Goal: Task Accomplishment & Management: Use online tool/utility

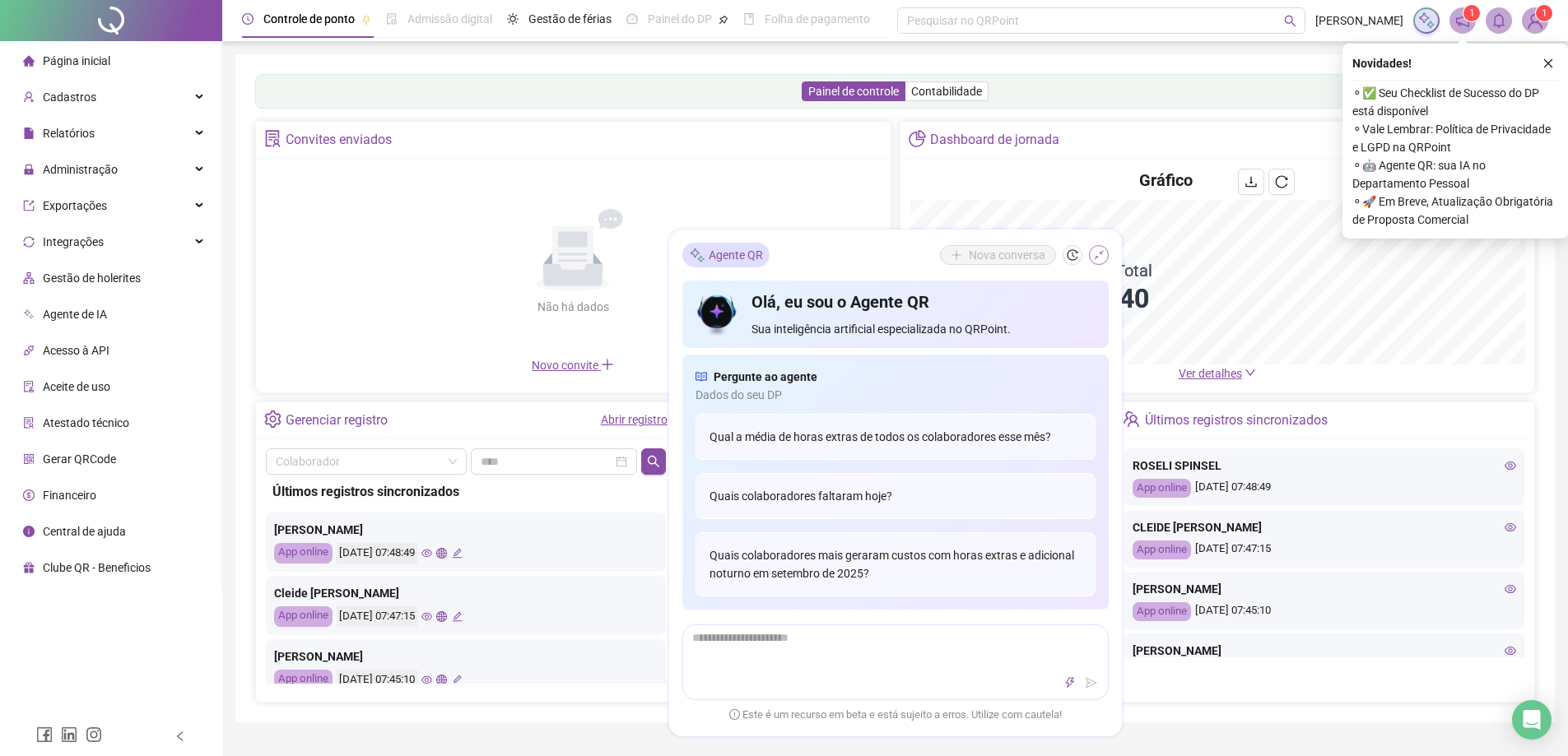
click at [1097, 260] on icon "shrink" at bounding box center [1099, 255] width 11 height 11
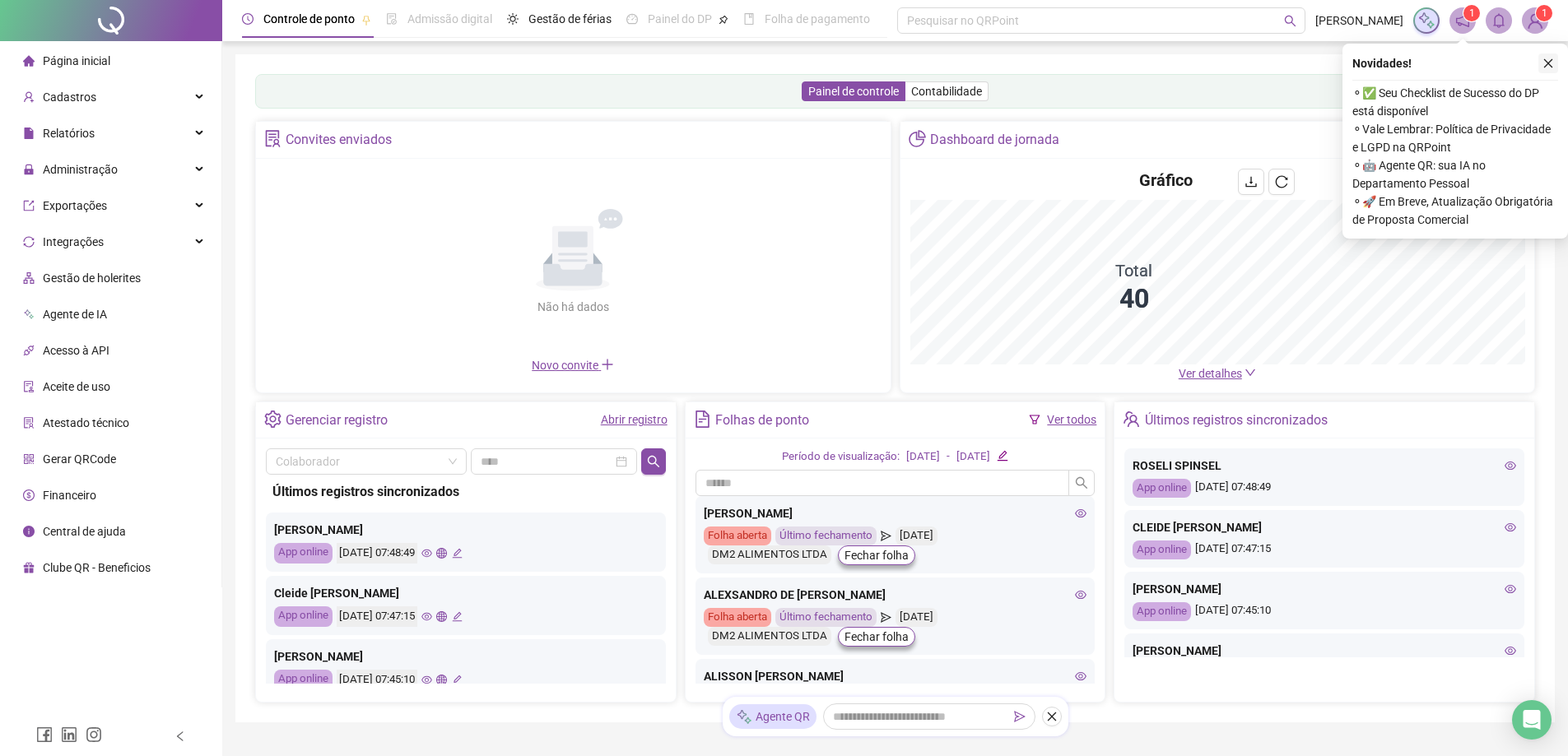
click at [1543, 65] on icon "close" at bounding box center [1548, 63] width 11 height 11
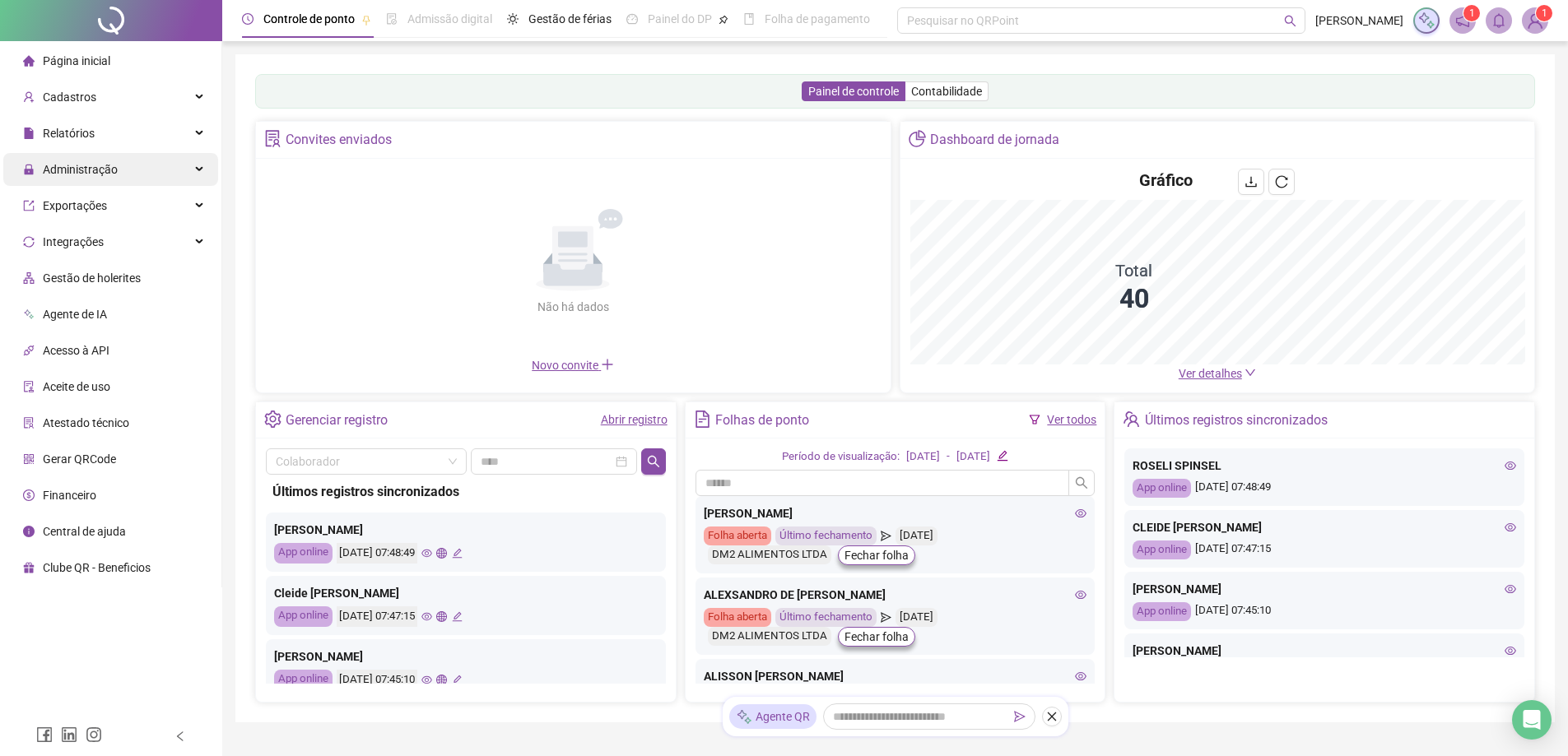
click at [101, 167] on span "Administração" at bounding box center [81, 169] width 75 height 13
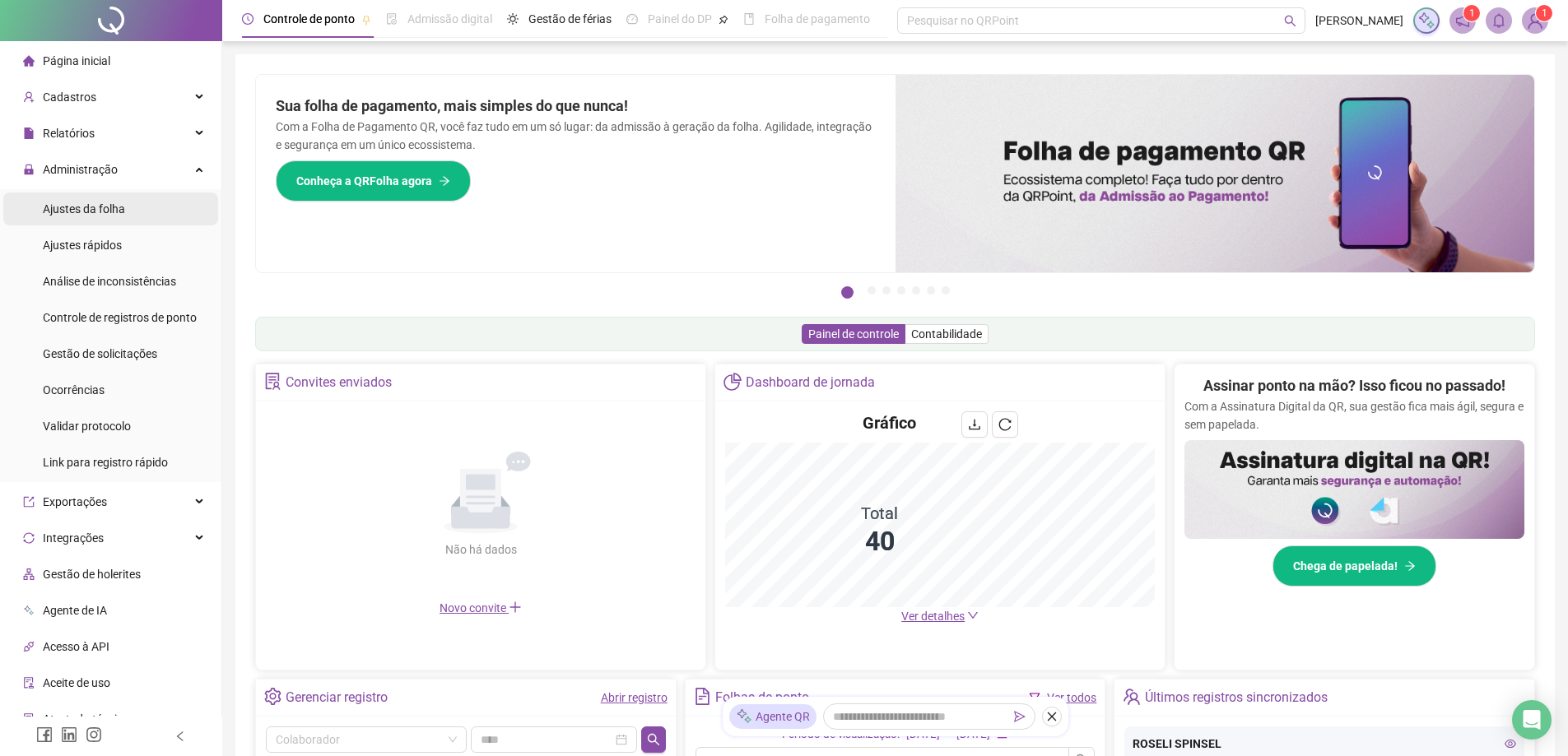
click at [101, 210] on span "Ajustes da folha" at bounding box center [85, 209] width 83 height 13
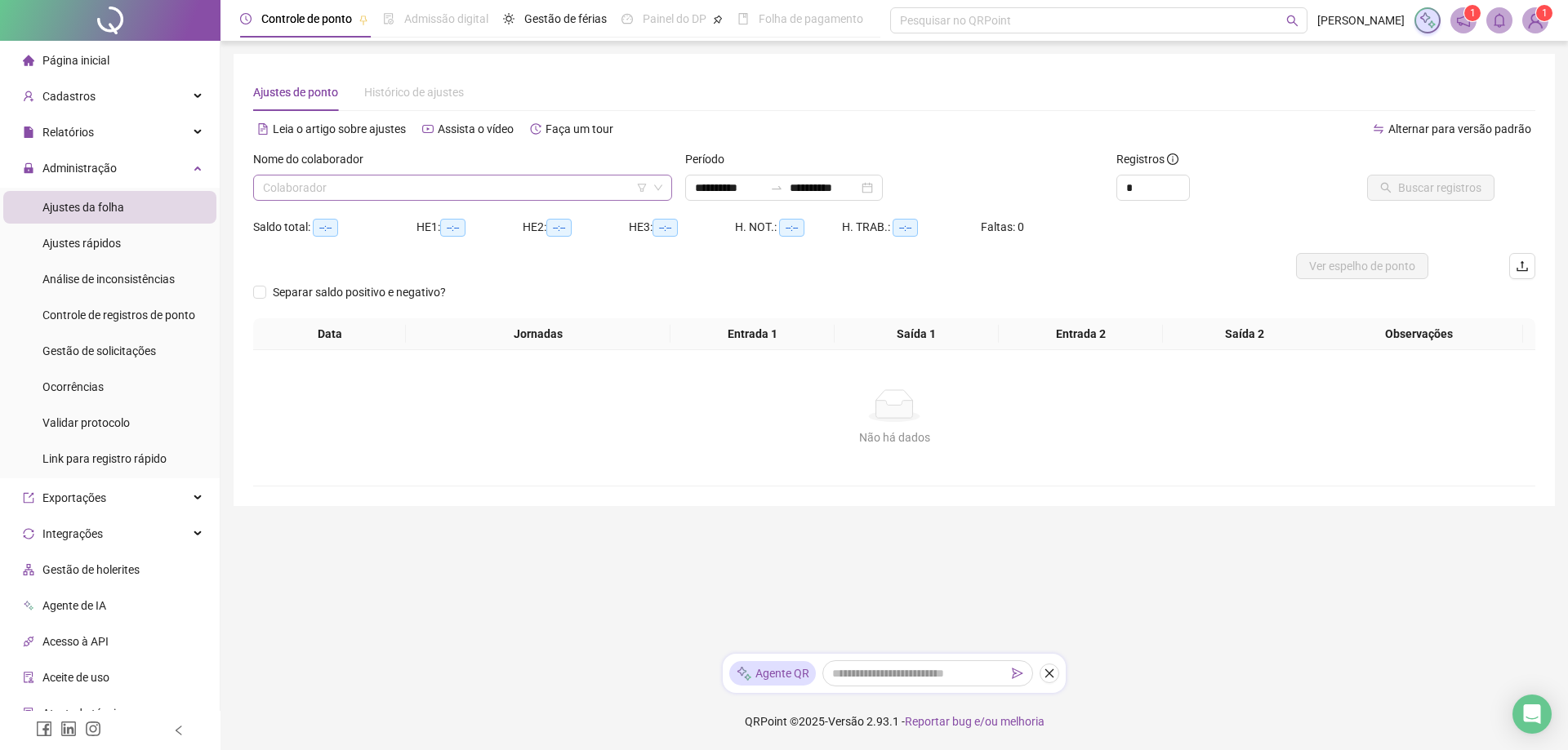
click at [334, 184] on input "search" at bounding box center [455, 188] width 384 height 24
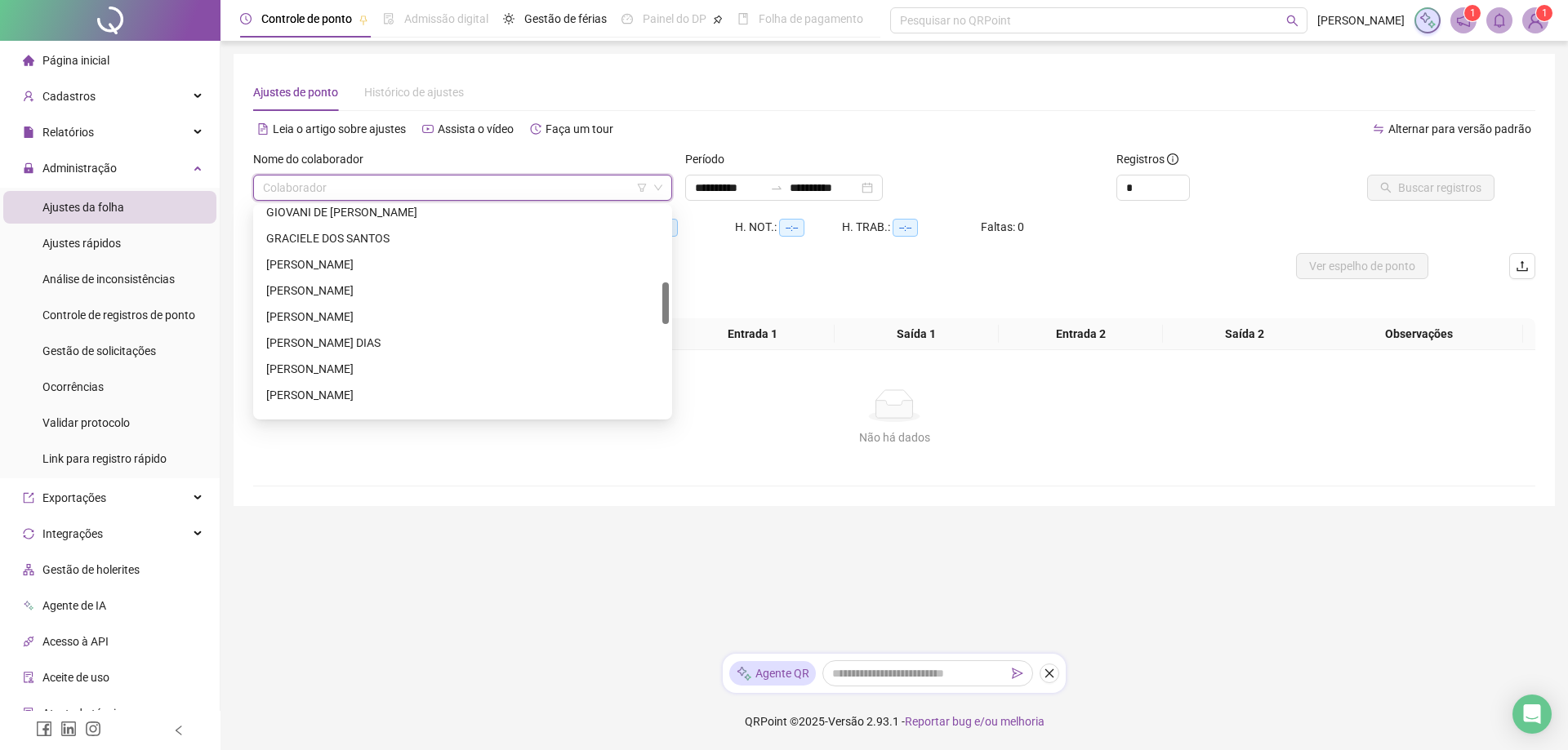
scroll to position [433, 0]
drag, startPoint x: 664, startPoint y: 226, endPoint x: 673, endPoint y: 312, distance: 86.5
click at [673, 312] on body "**********" at bounding box center [784, 375] width 1568 height 750
drag, startPoint x: 665, startPoint y: 323, endPoint x: 668, endPoint y: 299, distance: 24.2
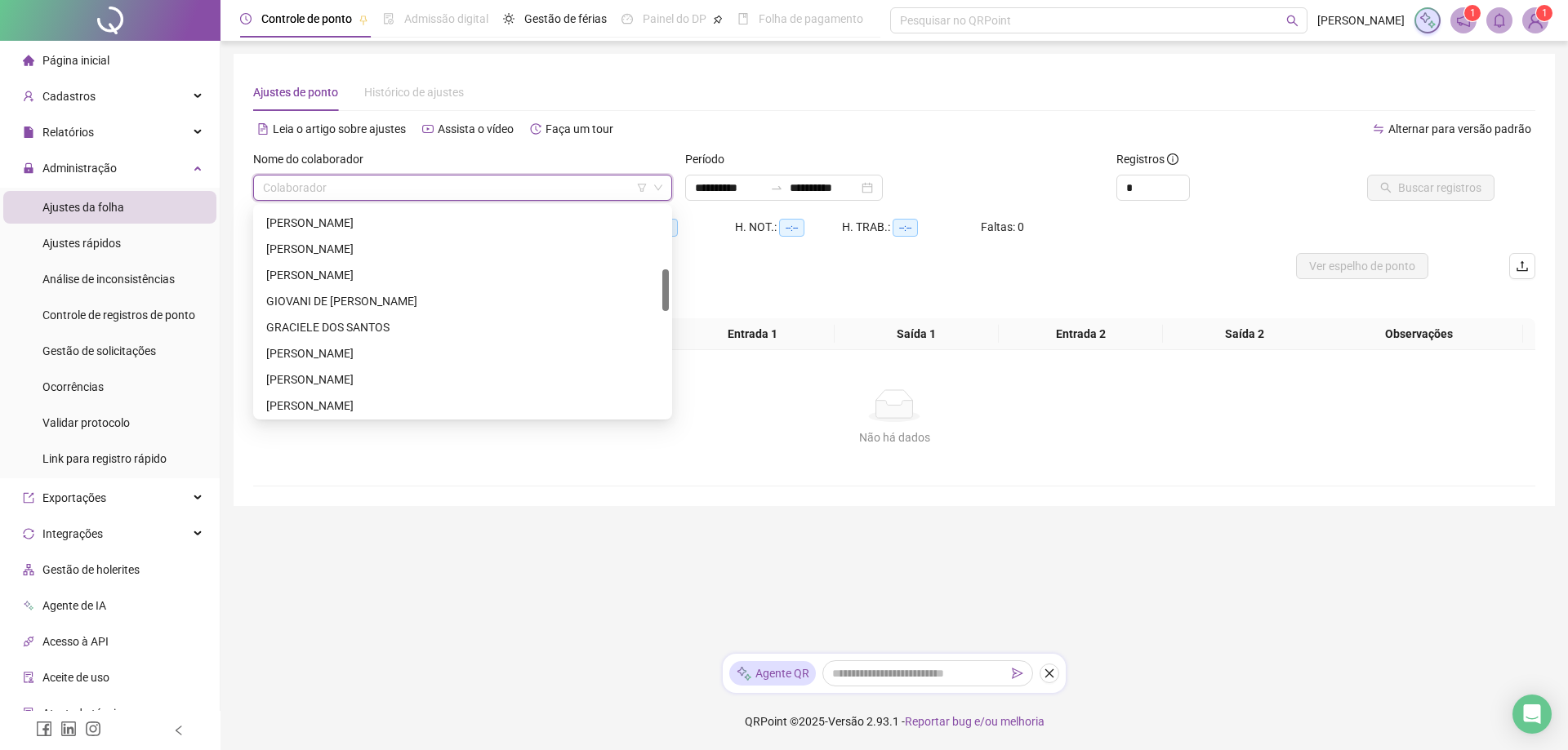
click at [668, 299] on div at bounding box center [665, 290] width 7 height 42
click at [665, 287] on div "[PERSON_NAME] GRACIELE DOS SANTOS [PERSON_NAME] [PERSON_NAME] [PERSON_NAME] [PE…" at bounding box center [463, 314] width 412 height 261
click at [668, 217] on div at bounding box center [665, 312] width 7 height 209
click at [666, 214] on div at bounding box center [665, 312] width 7 height 209
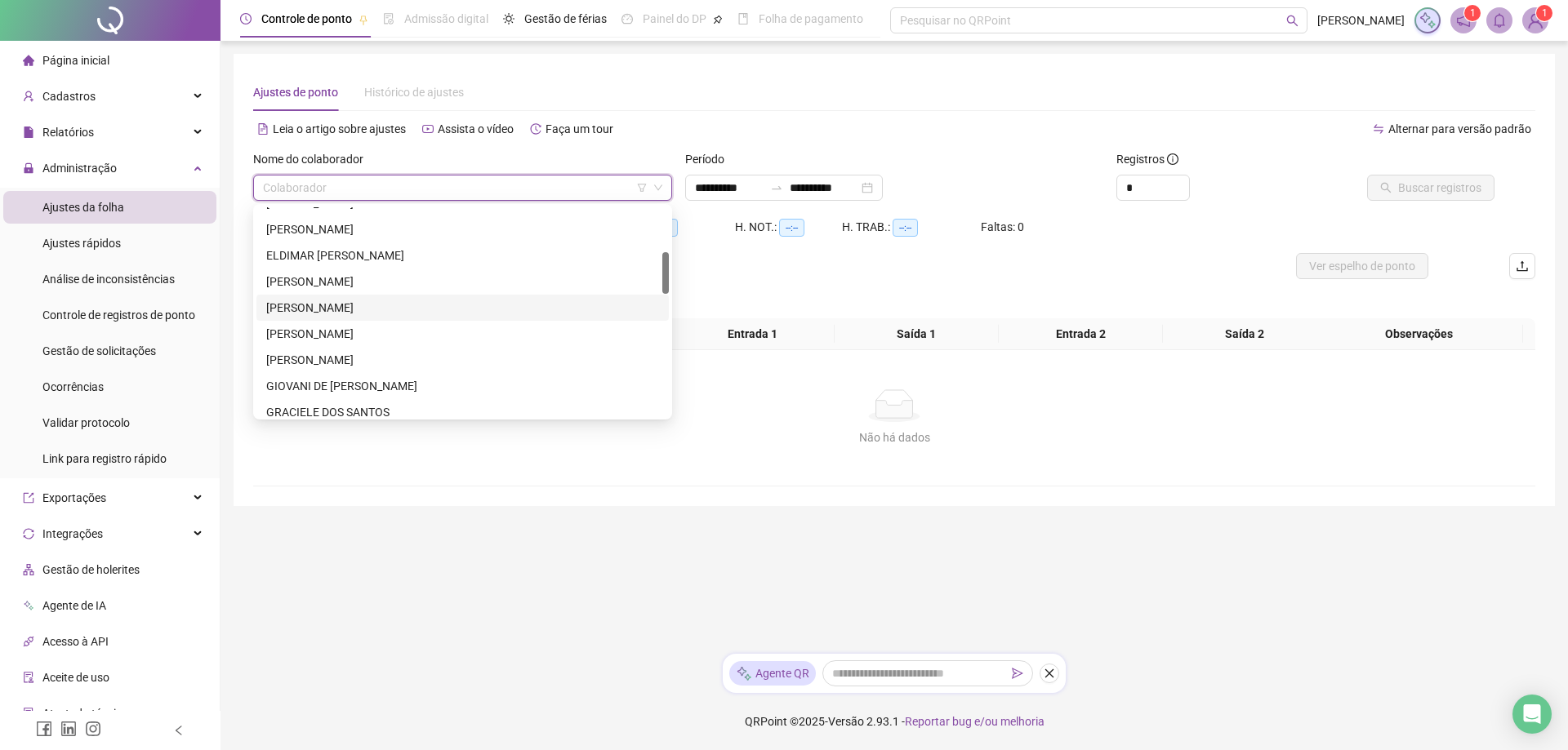
drag, startPoint x: 666, startPoint y: 292, endPoint x: 666, endPoint y: 277, distance: 15.0
click at [666, 277] on div at bounding box center [665, 273] width 7 height 42
click at [423, 280] on div "[PERSON_NAME]" at bounding box center [462, 281] width 393 height 18
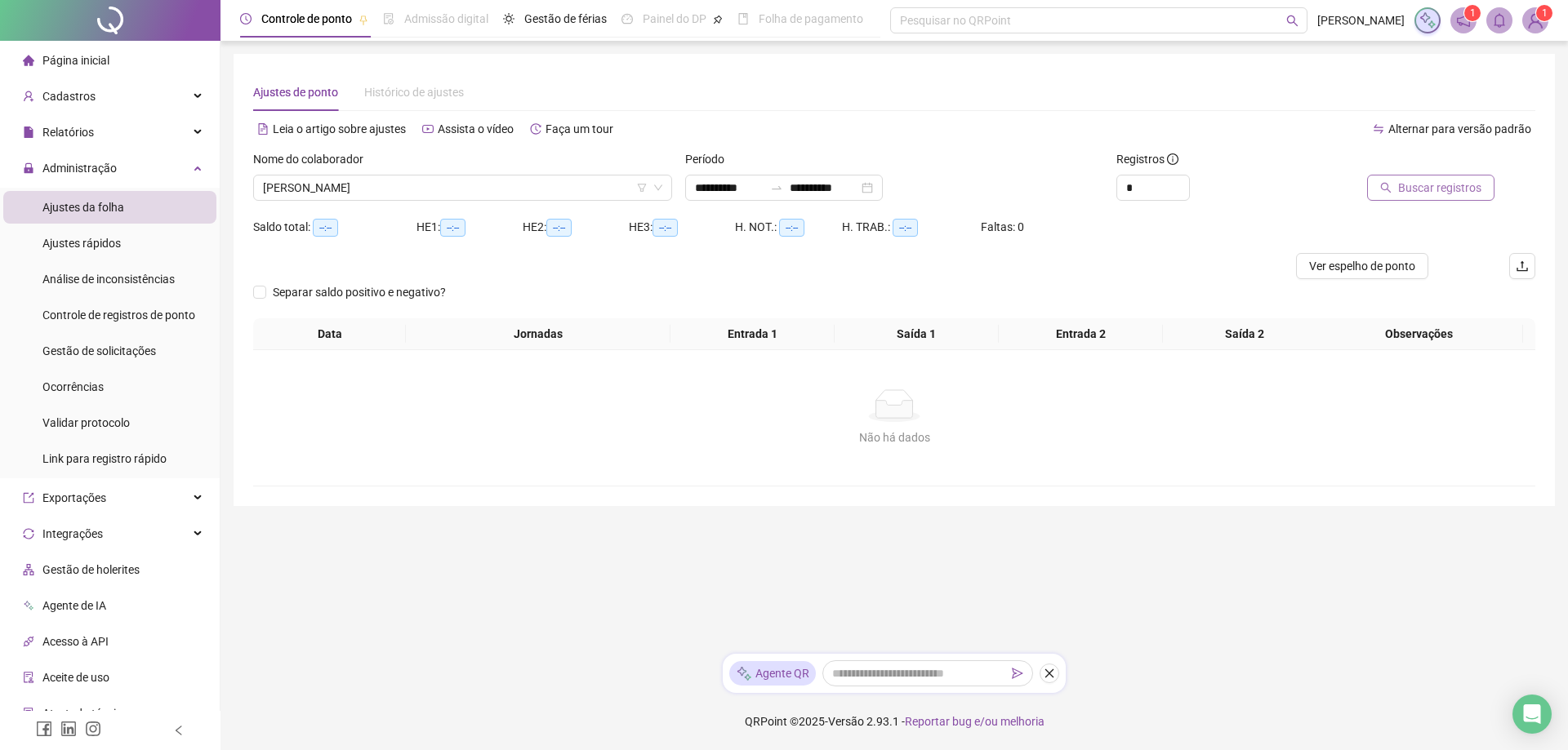
click at [1438, 182] on span "Buscar registros" at bounding box center [1439, 188] width 83 height 18
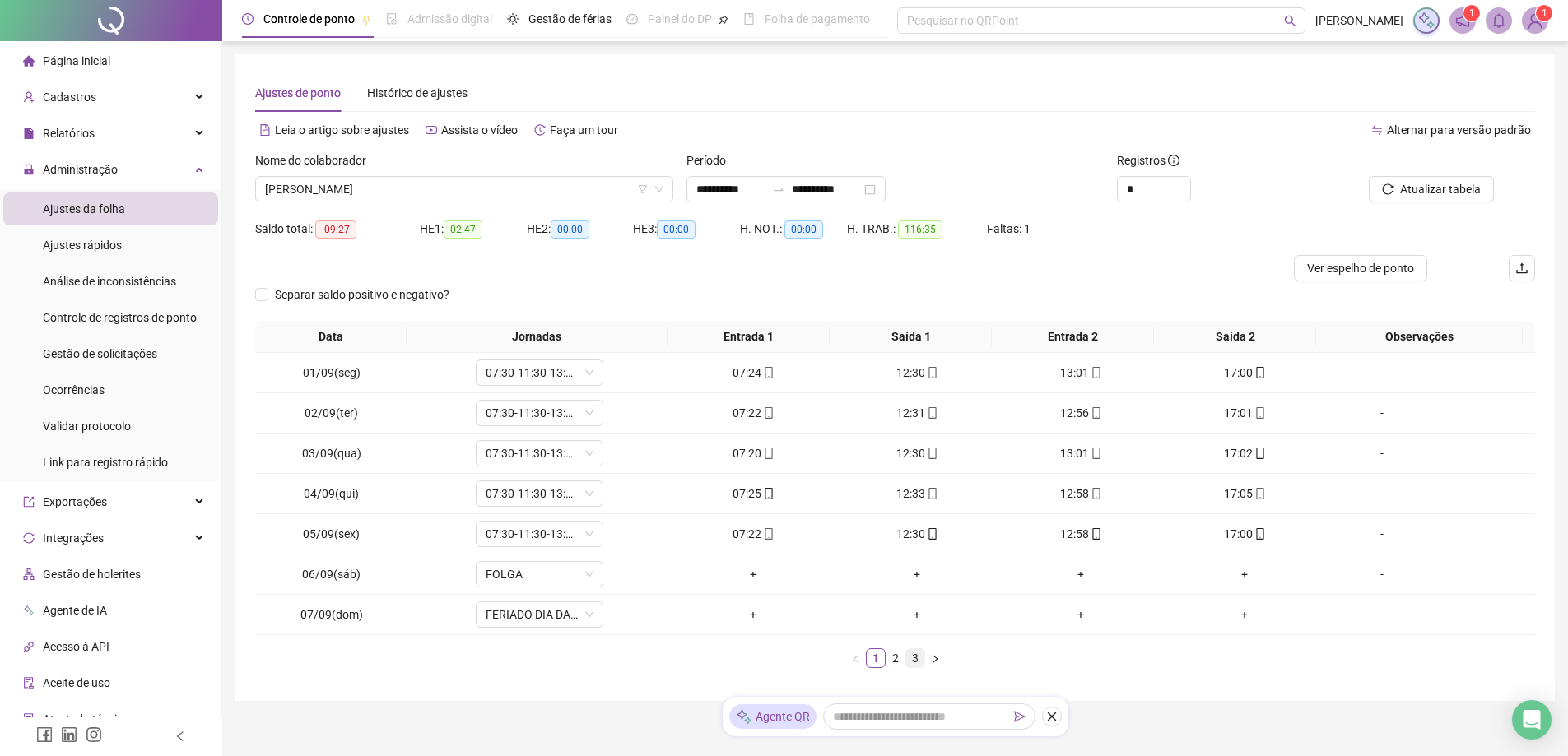
click at [915, 663] on link "3" at bounding box center [915, 658] width 18 height 18
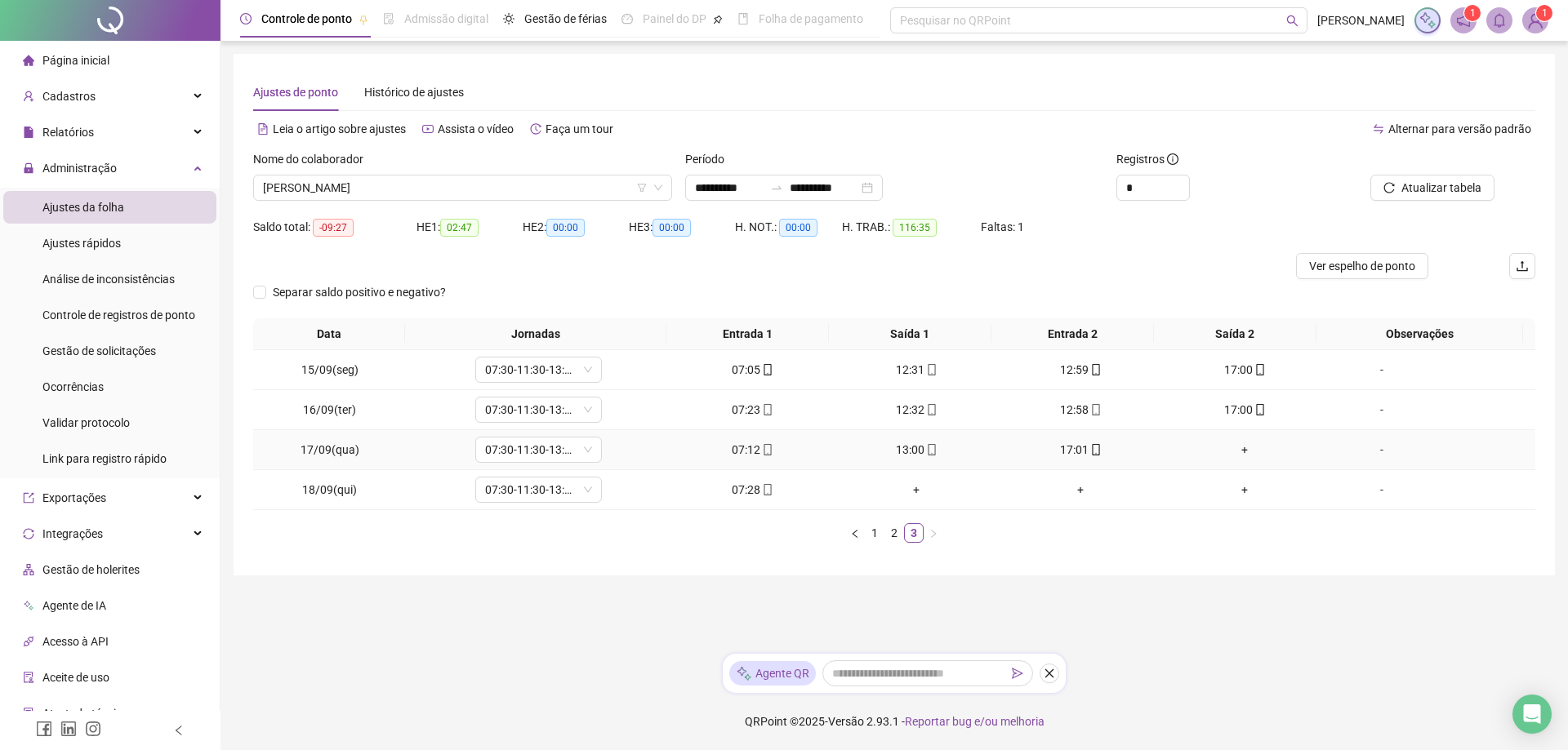
click at [1241, 454] on div "+" at bounding box center [1245, 450] width 151 height 18
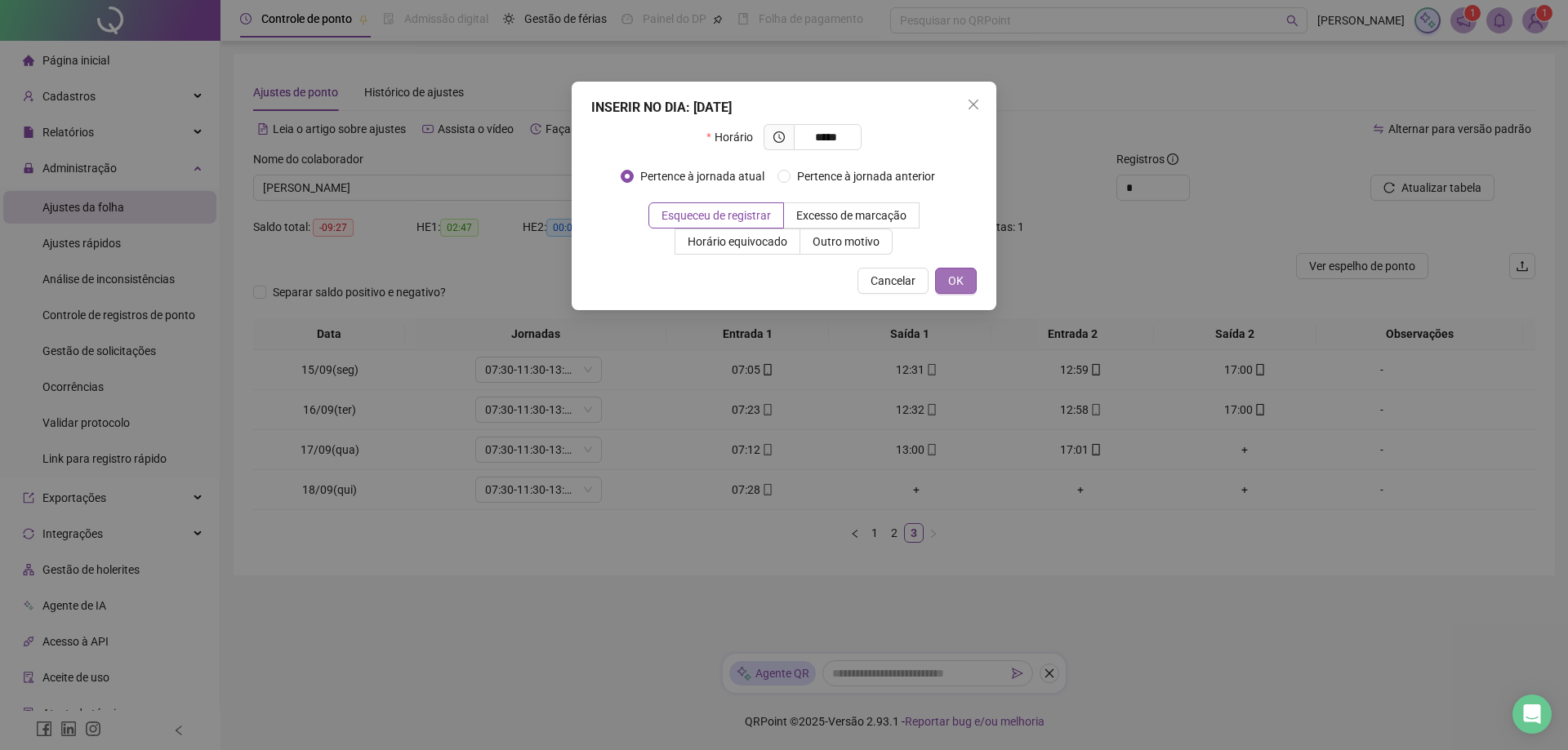
type input "*****"
click at [951, 276] on span "OK" at bounding box center [955, 281] width 16 height 18
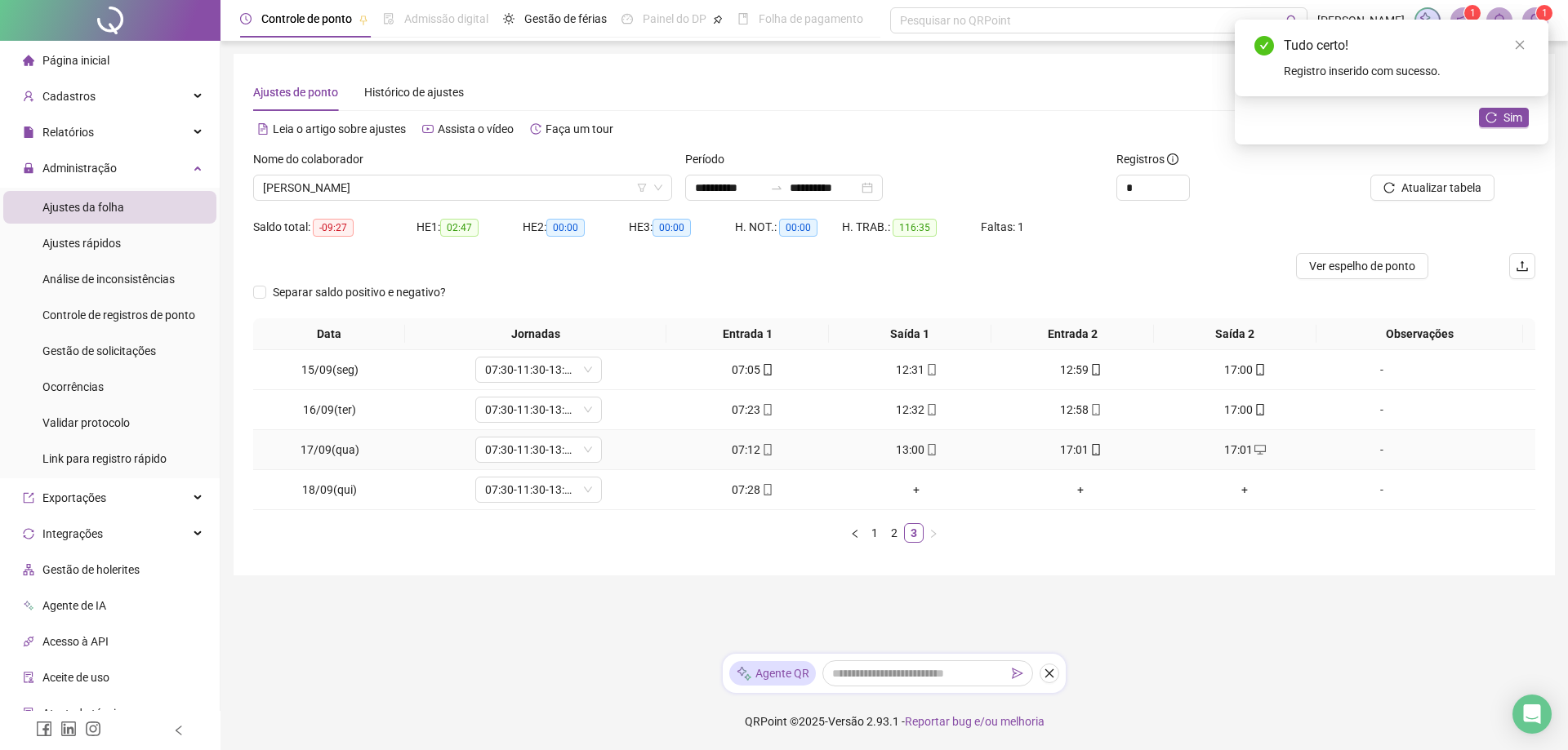
click at [1089, 455] on span at bounding box center [1095, 450] width 13 height 13
type input "**********"
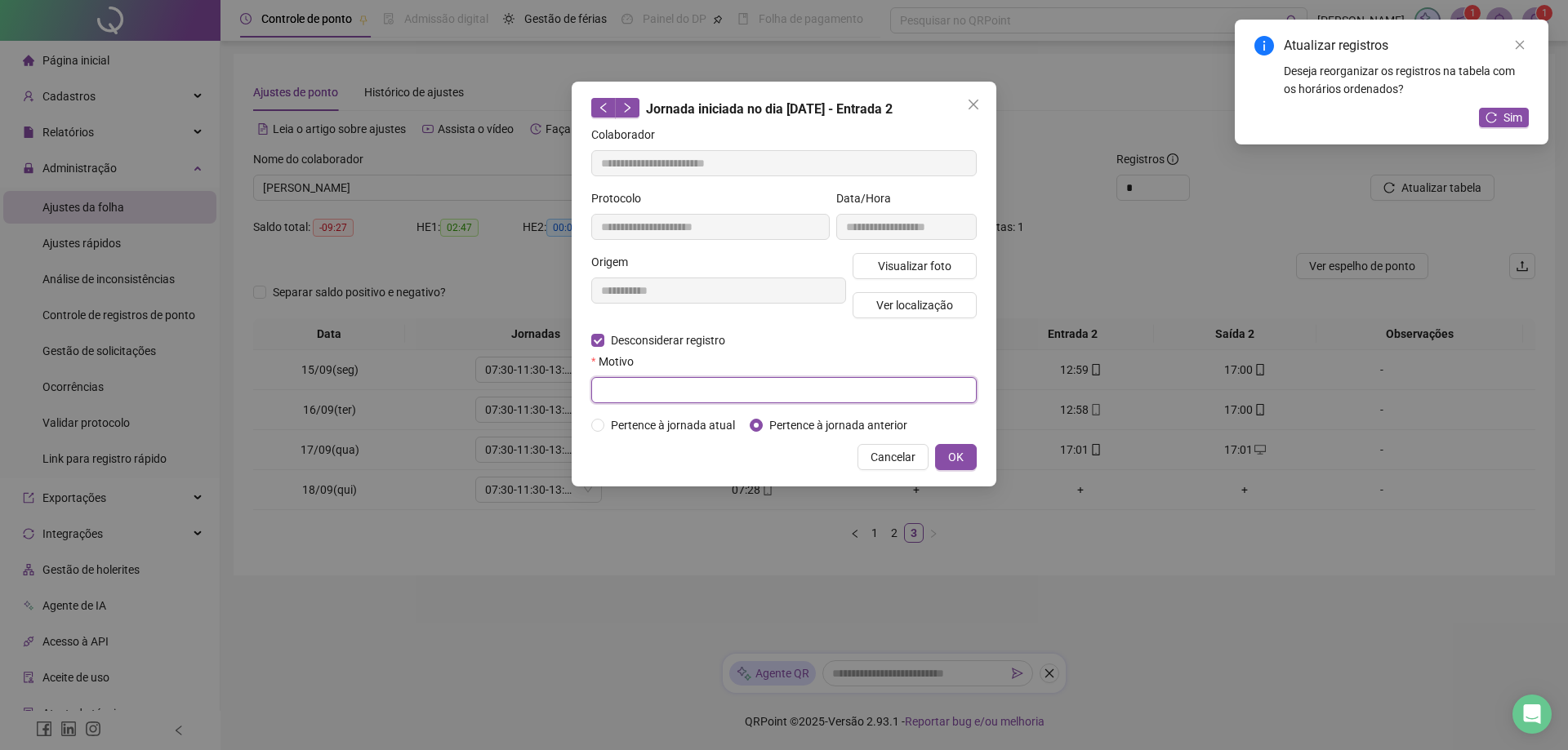
click at [635, 394] on input "text" at bounding box center [784, 390] width 385 height 26
type input "*"
type input "**********"
click at [962, 457] on span "OK" at bounding box center [955, 457] width 16 height 18
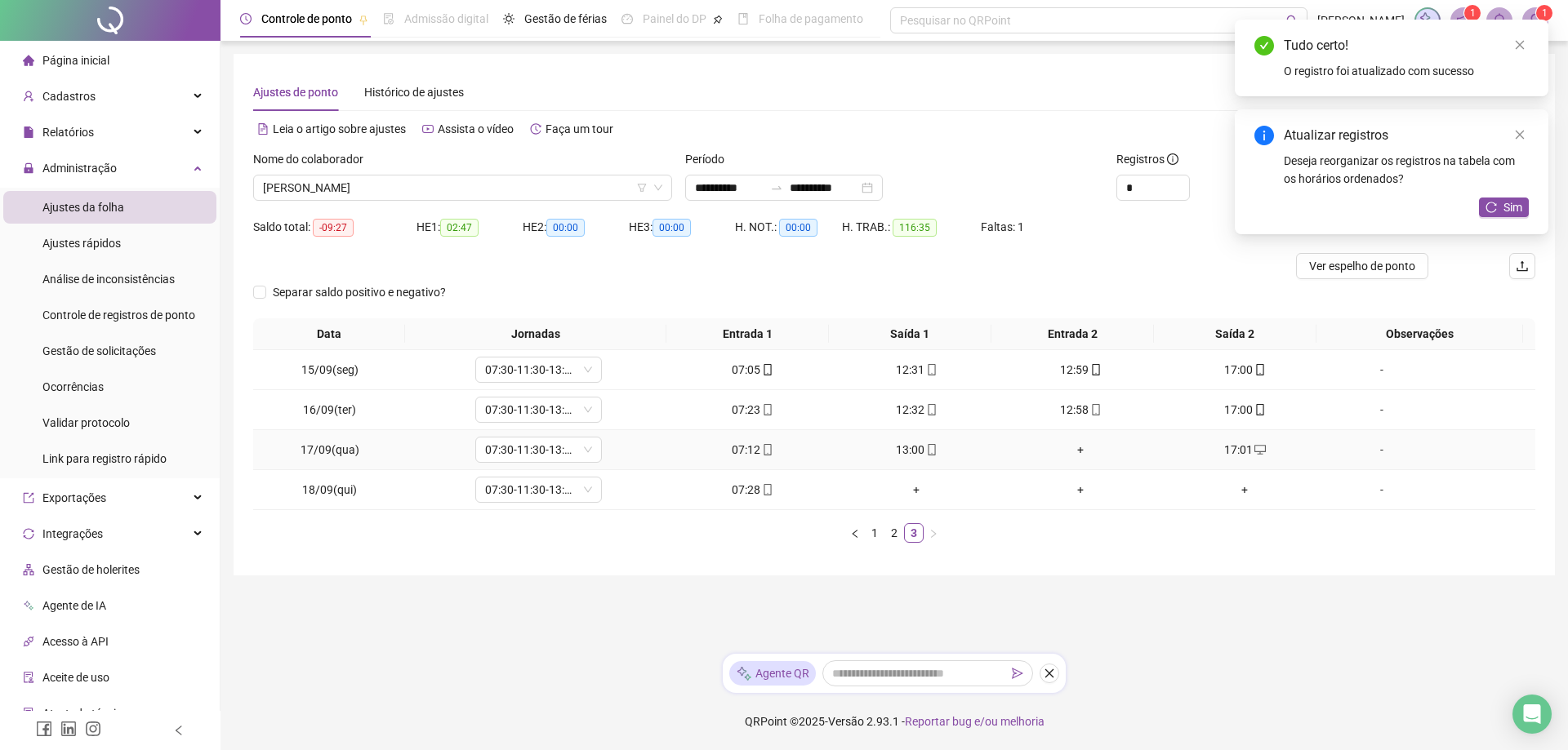
click at [1074, 449] on div "+" at bounding box center [1081, 450] width 151 height 18
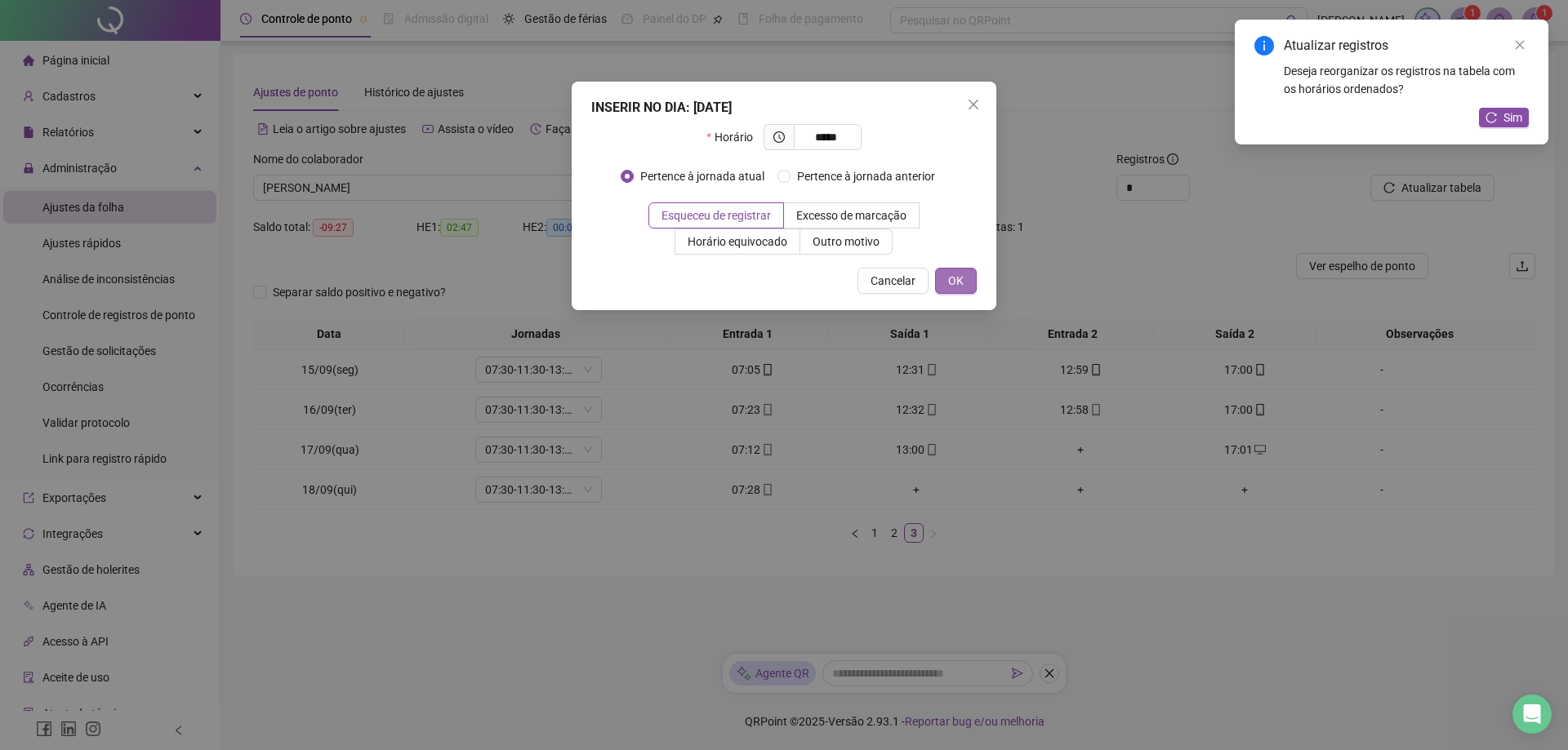
type input "*****"
click at [943, 283] on button "OK" at bounding box center [955, 281] width 42 height 26
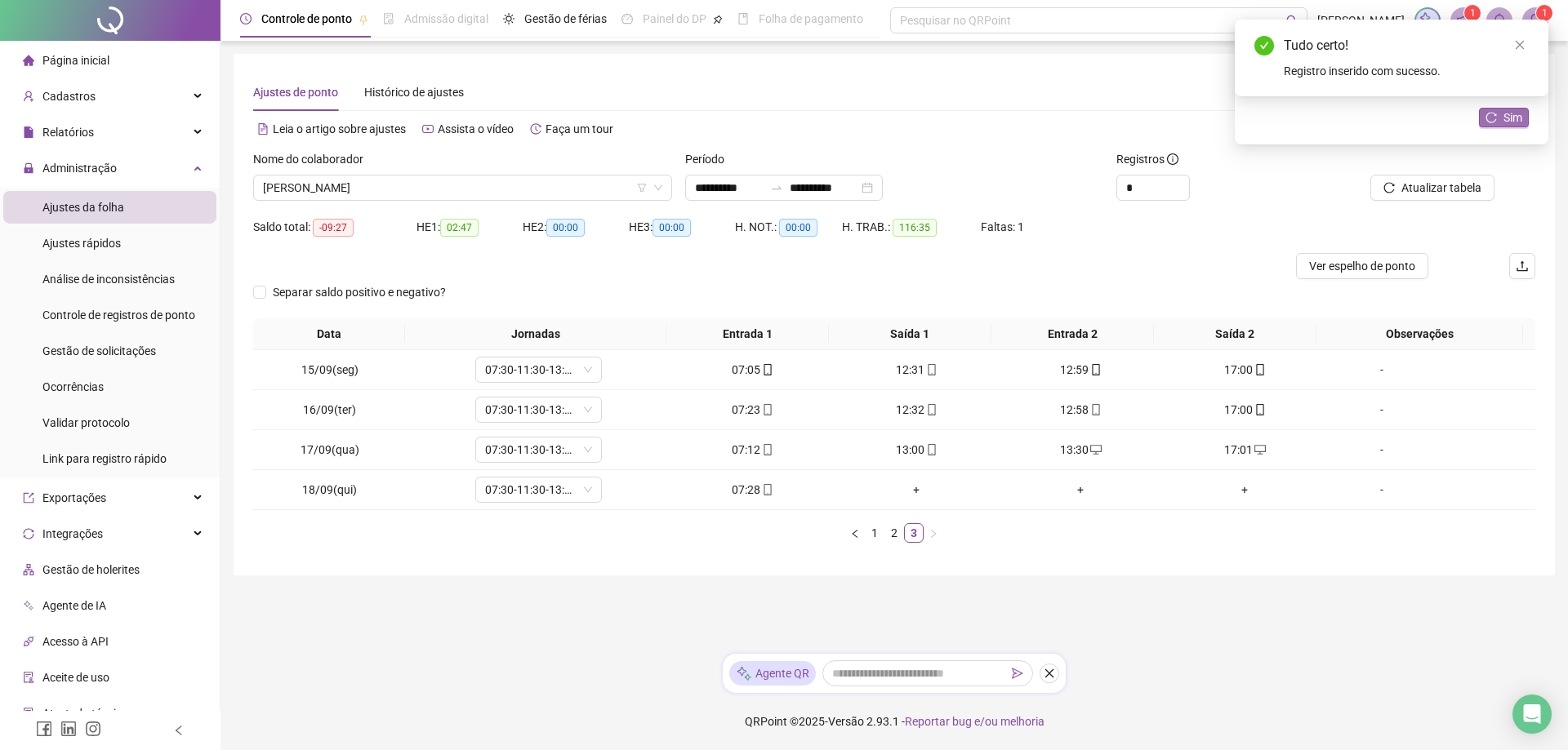
click at [1494, 115] on icon "reload" at bounding box center [1491, 117] width 10 height 10
